Goal: Task Accomplishment & Management: Manage account settings

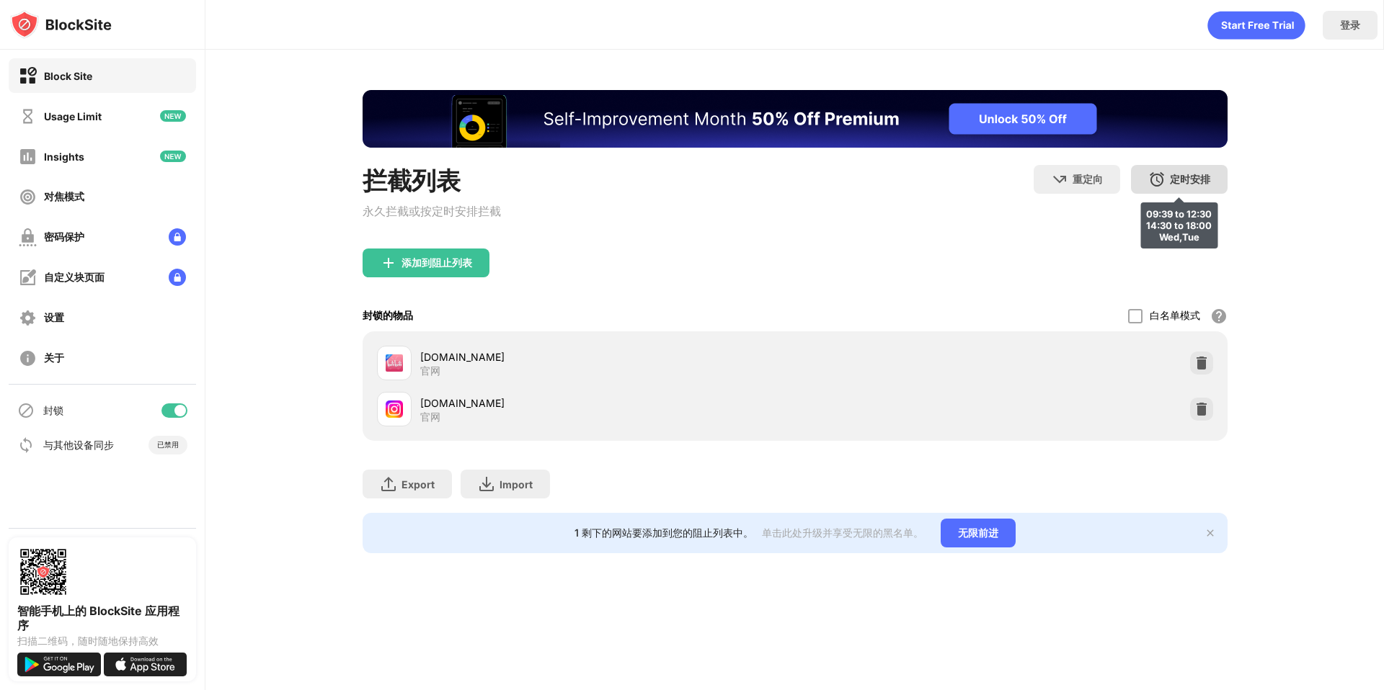
click at [1160, 181] on img at bounding box center [1156, 179] width 17 height 17
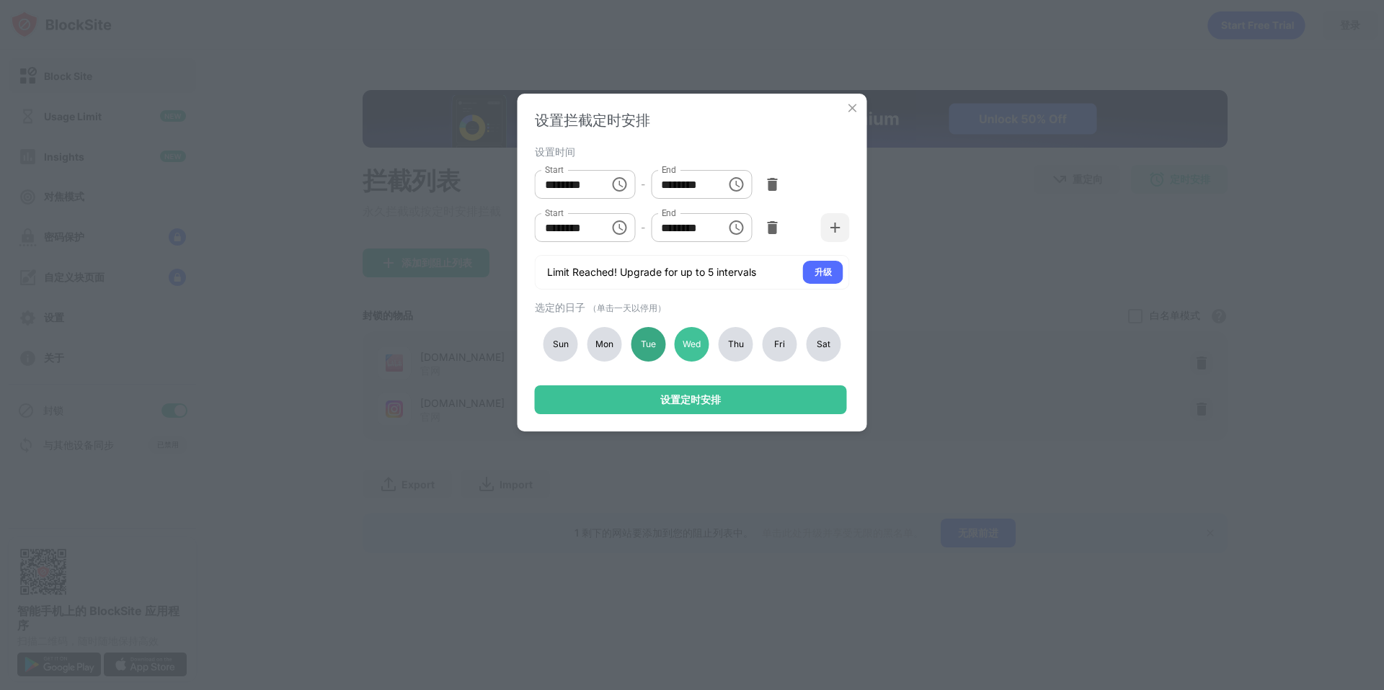
click at [657, 343] on div "Tue" at bounding box center [648, 344] width 35 height 35
click at [615, 342] on div "Mon" at bounding box center [604, 344] width 35 height 35
click at [738, 344] on div "Thu" at bounding box center [736, 344] width 35 height 35
click at [768, 344] on div "Fri" at bounding box center [779, 344] width 35 height 35
click at [806, 344] on div "Sat" at bounding box center [823, 344] width 35 height 35
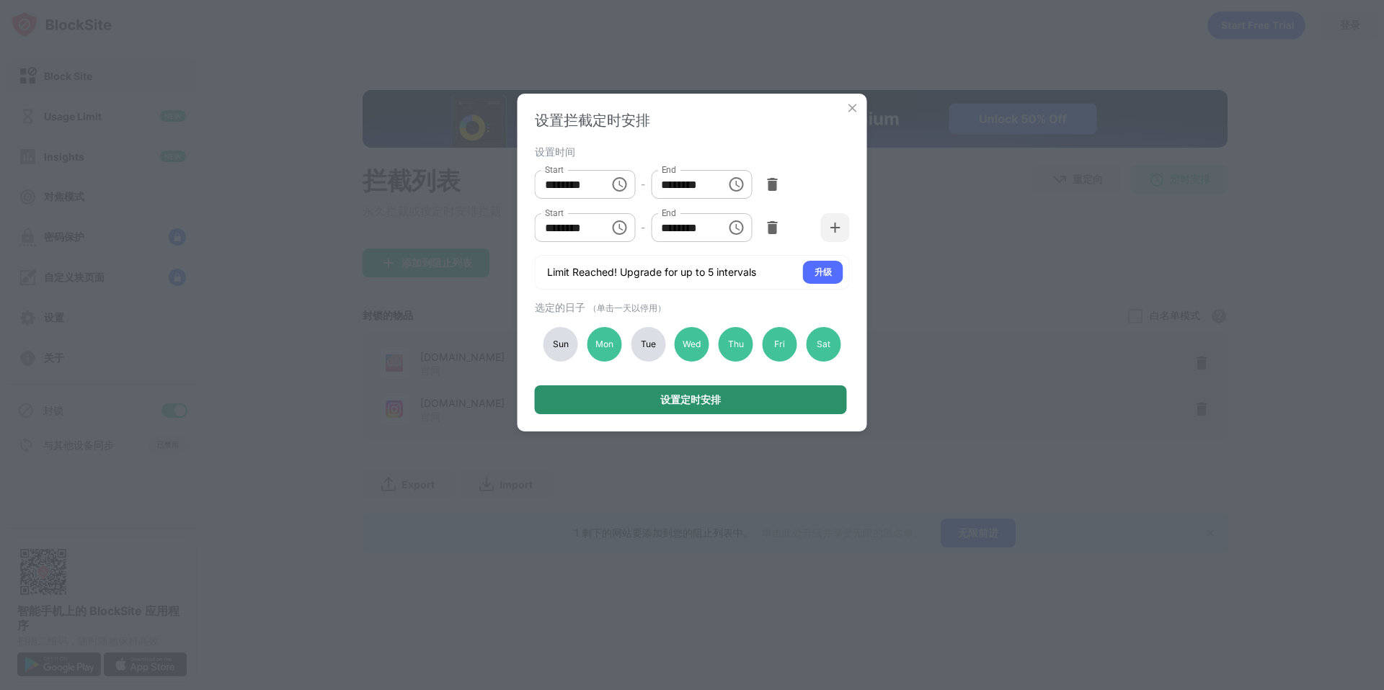
click at [754, 388] on div "设置定时安排" at bounding box center [691, 400] width 312 height 29
